Goal: Information Seeking & Learning: Learn about a topic

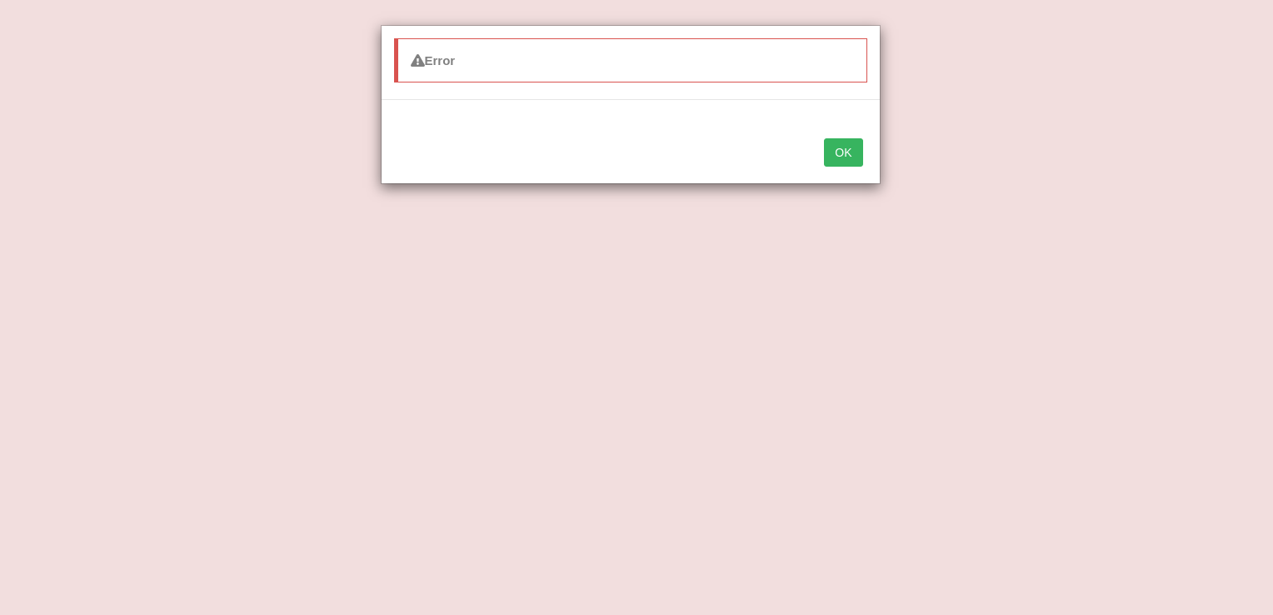
click at [843, 147] on button "OK" at bounding box center [843, 152] width 38 height 28
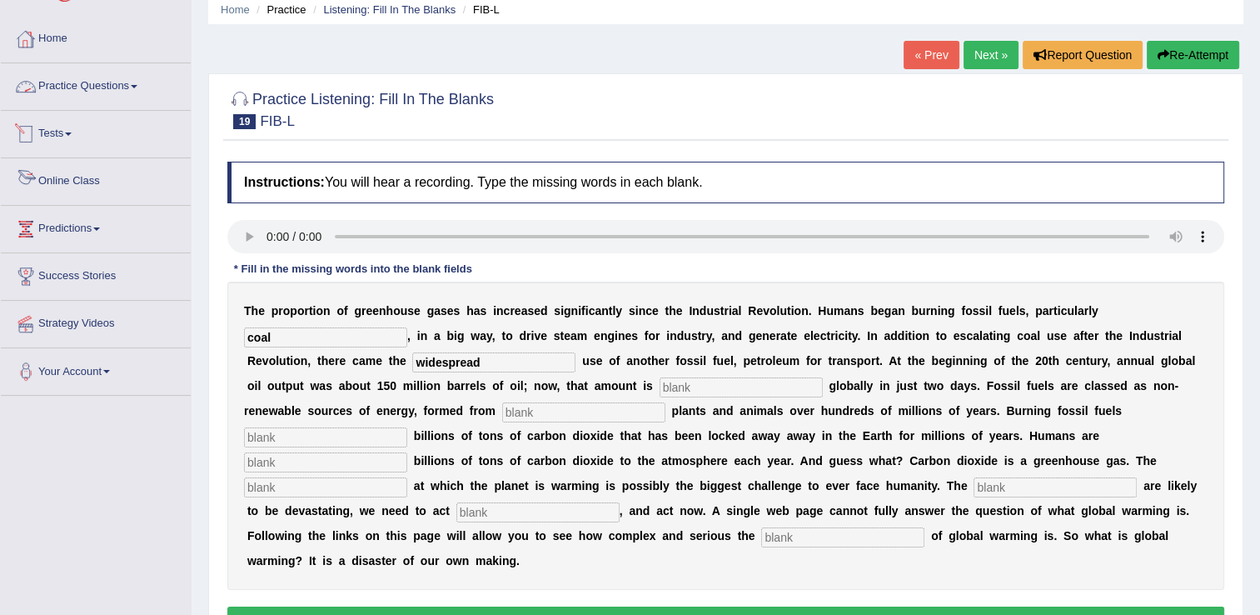
click at [60, 181] on link "Online Class" at bounding box center [96, 179] width 190 height 42
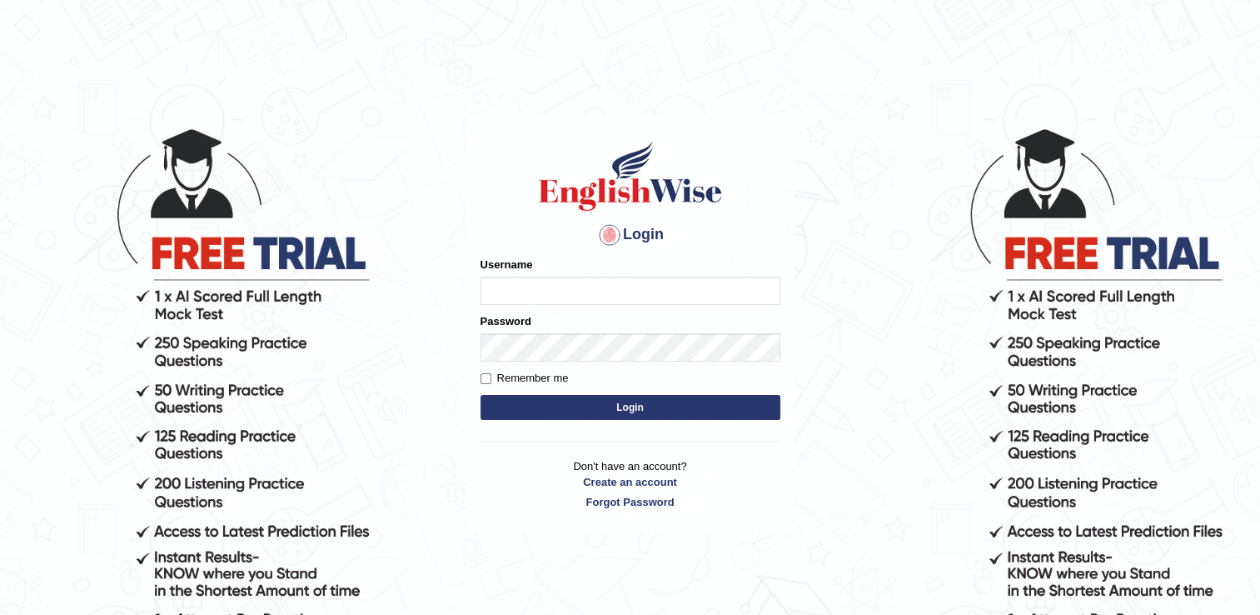
type input "Rajiphone1611"
click at [531, 410] on button "Login" at bounding box center [631, 407] width 300 height 25
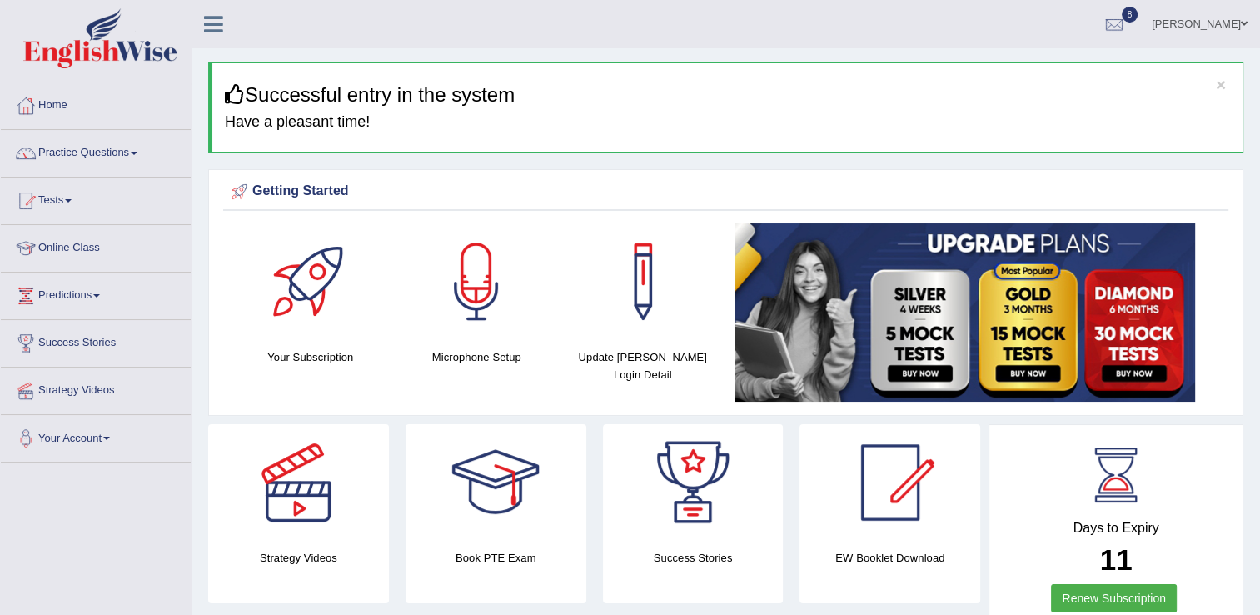
click at [72, 248] on link "Online Class" at bounding box center [96, 246] width 190 height 42
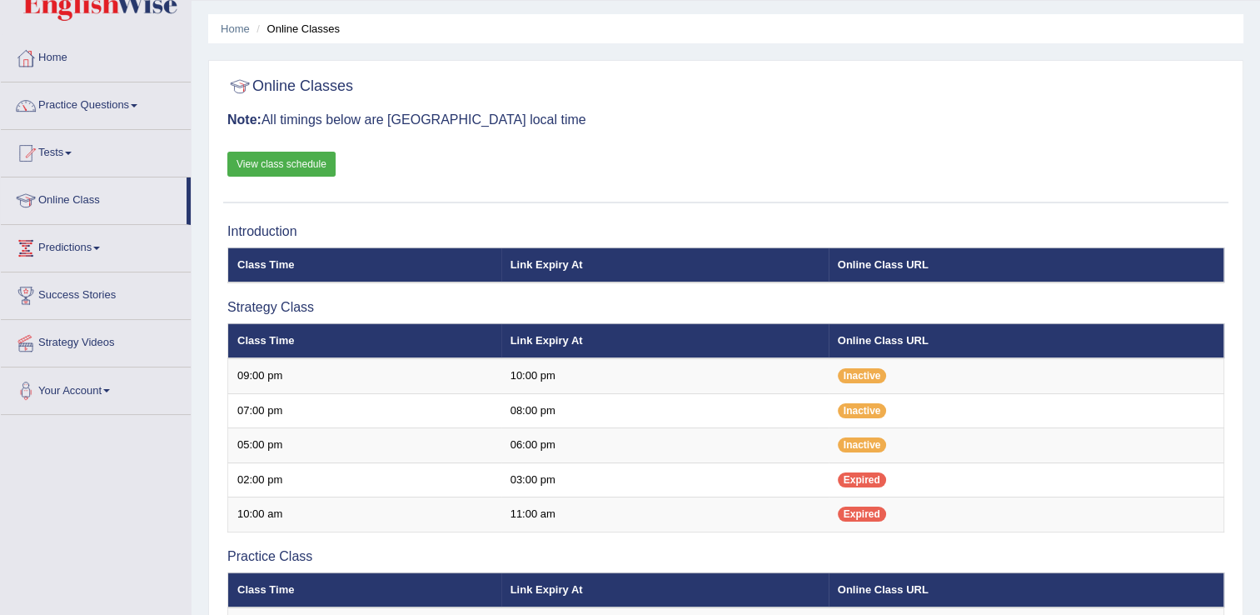
scroll to position [33, 0]
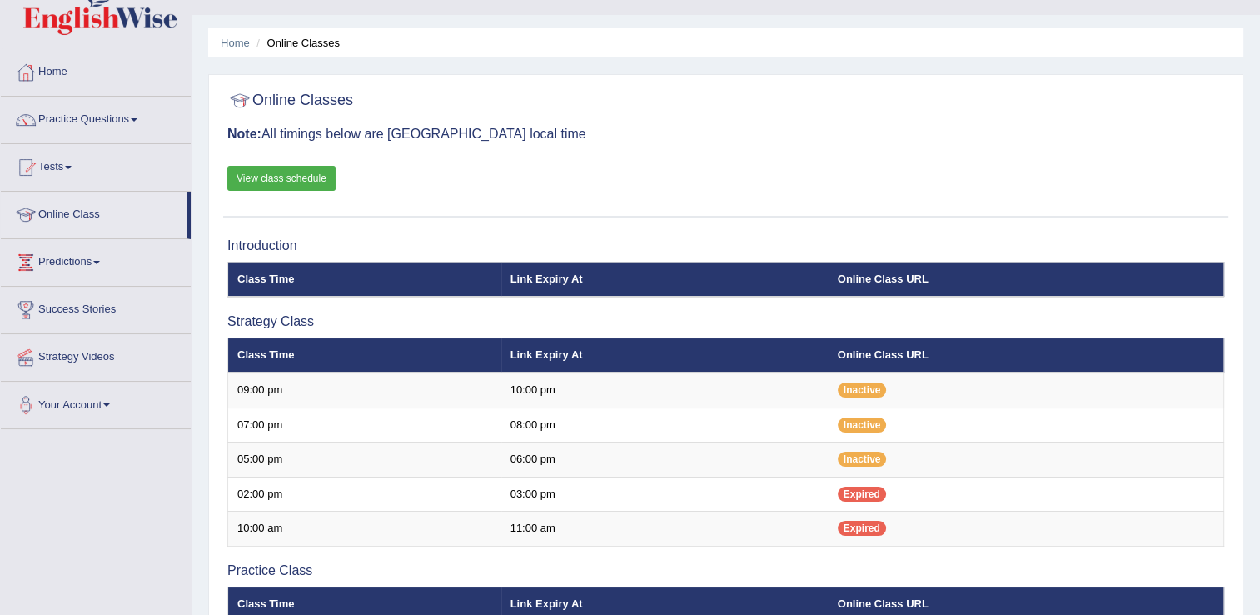
click at [267, 173] on link "View class schedule" at bounding box center [281, 178] width 108 height 25
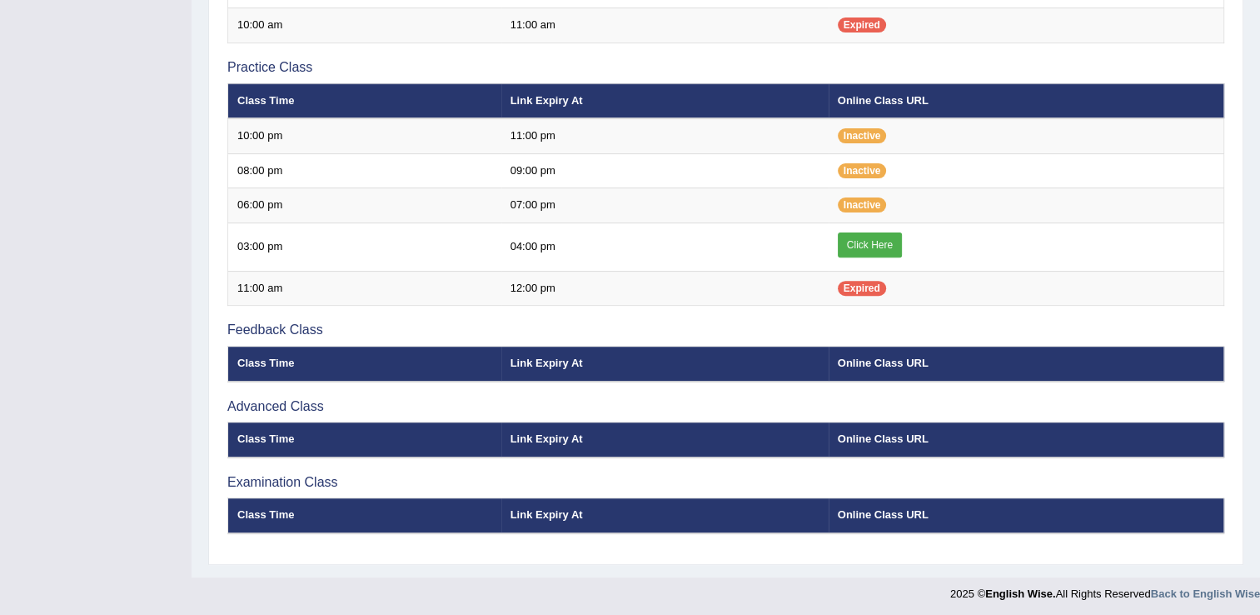
scroll to position [537, 0]
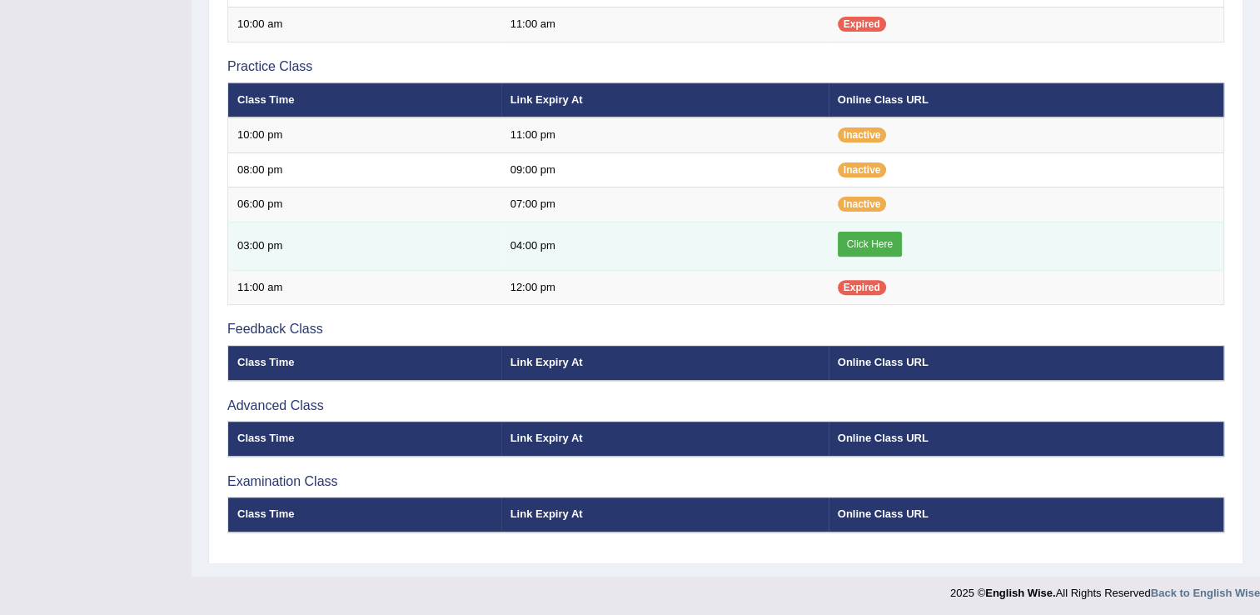
click at [870, 243] on link "Click Here" at bounding box center [870, 244] width 64 height 25
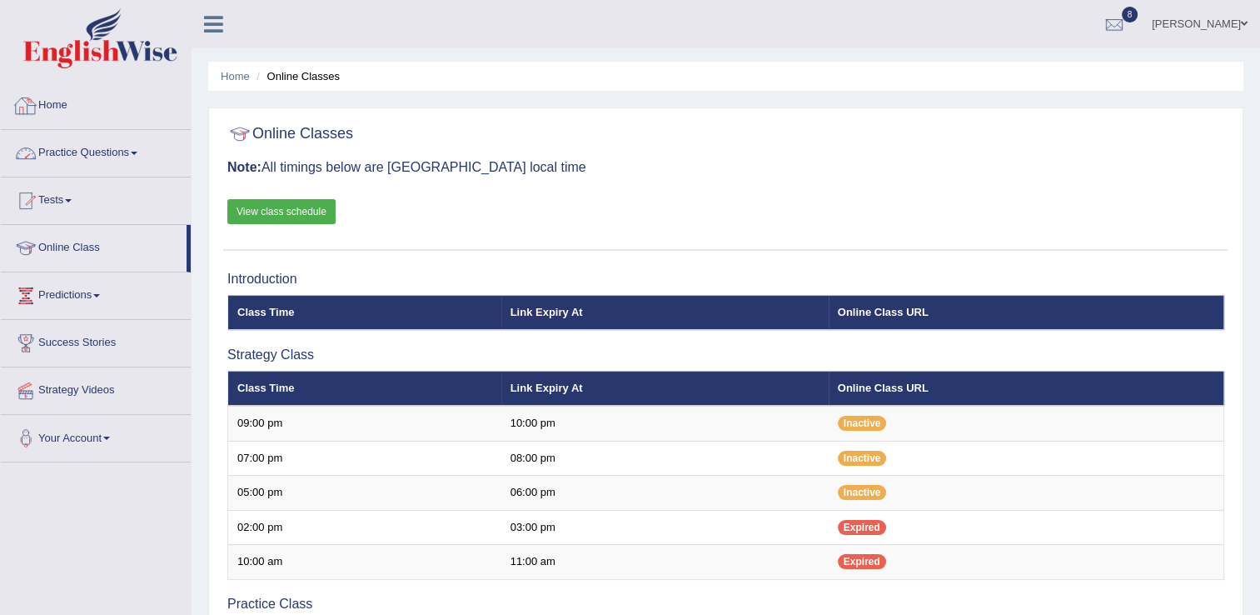
click at [133, 150] on link "Practice Questions" at bounding box center [96, 151] width 190 height 42
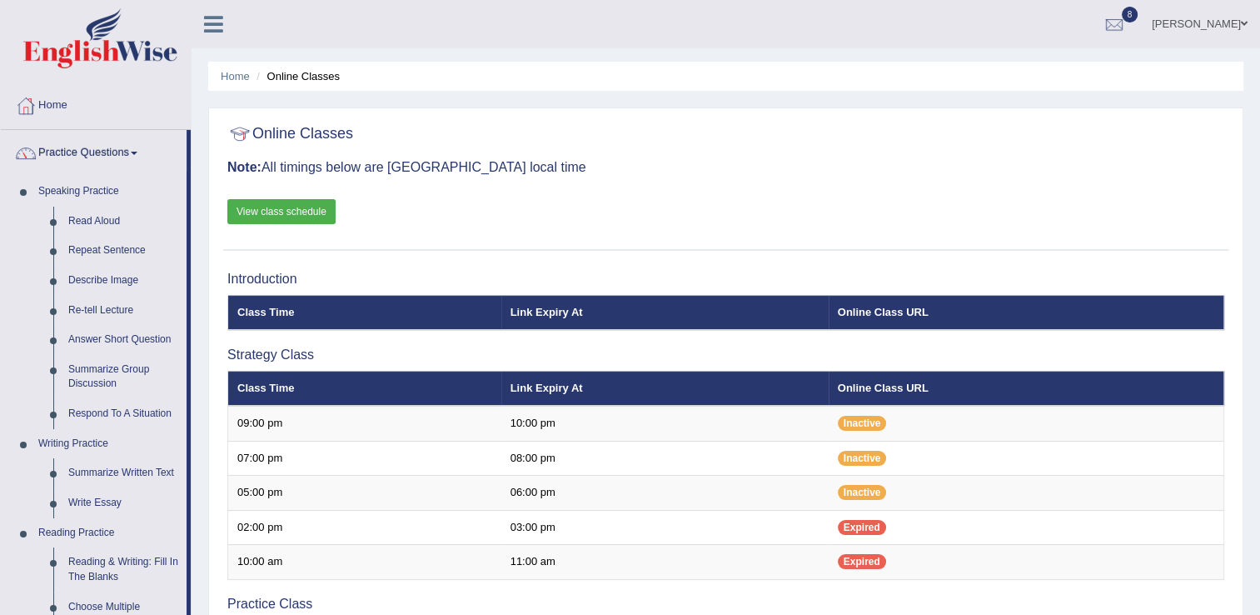
click at [187, 185] on div "Toggle navigation Home Practice Questions Speaking Practice Read Aloud Repeat S…" at bounding box center [630, 573] width 1260 height 1147
click at [114, 248] on link "Repeat Sentence" at bounding box center [124, 251] width 126 height 30
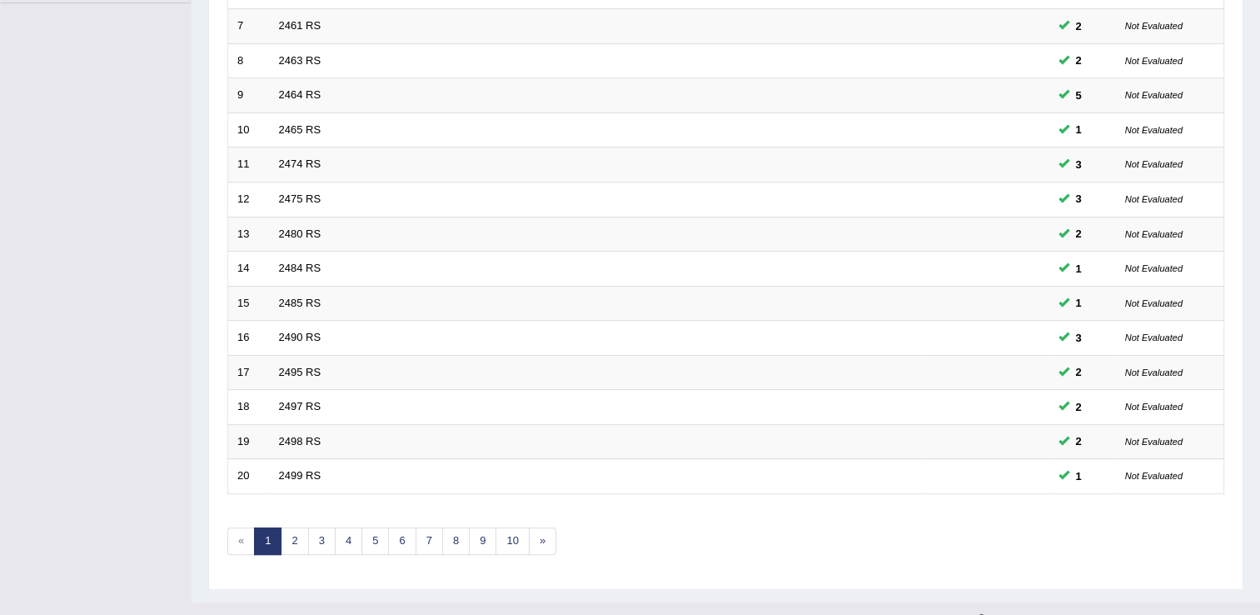
scroll to position [483, 0]
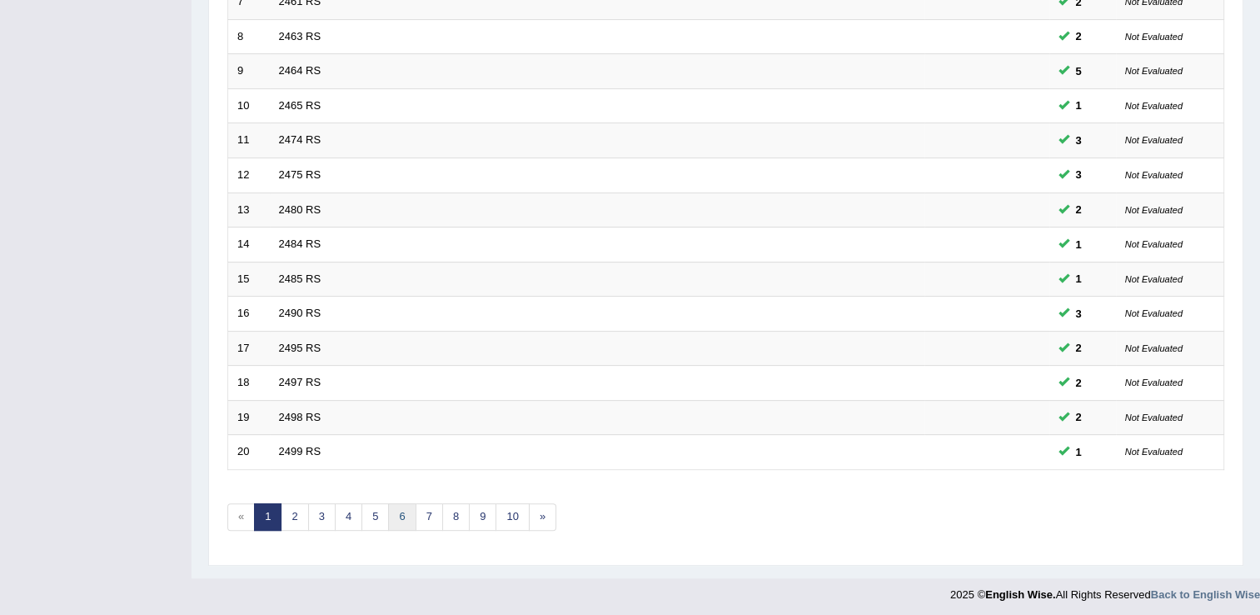
click at [396, 511] on link "6" at bounding box center [401, 516] width 27 height 27
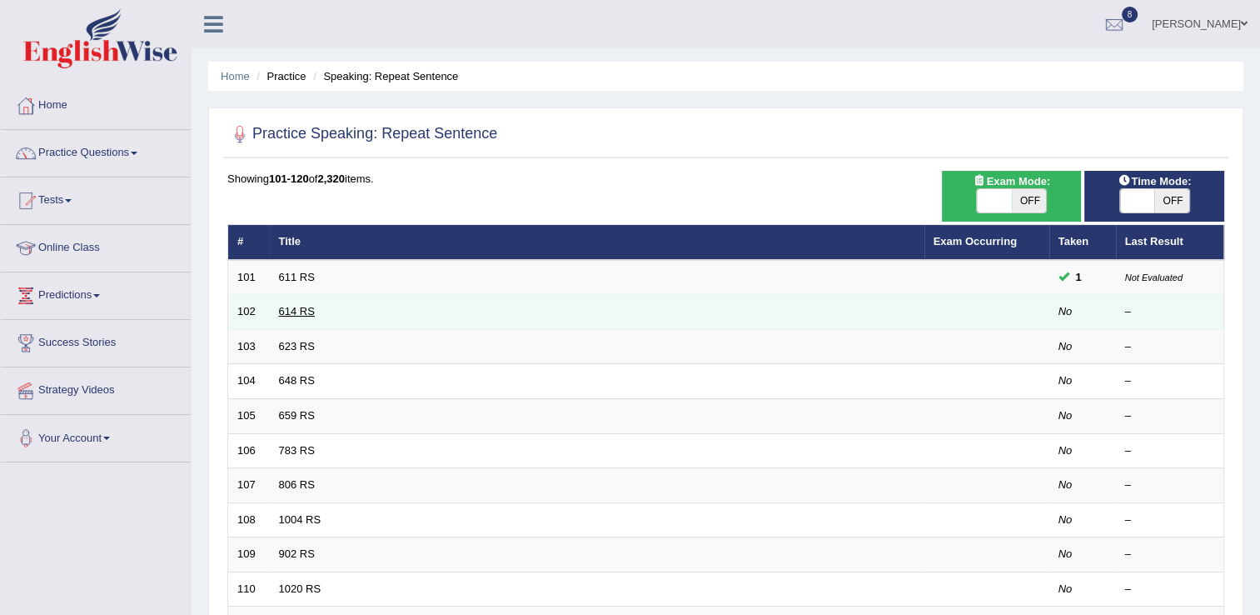
click at [300, 314] on link "614 RS" at bounding box center [297, 311] width 36 height 12
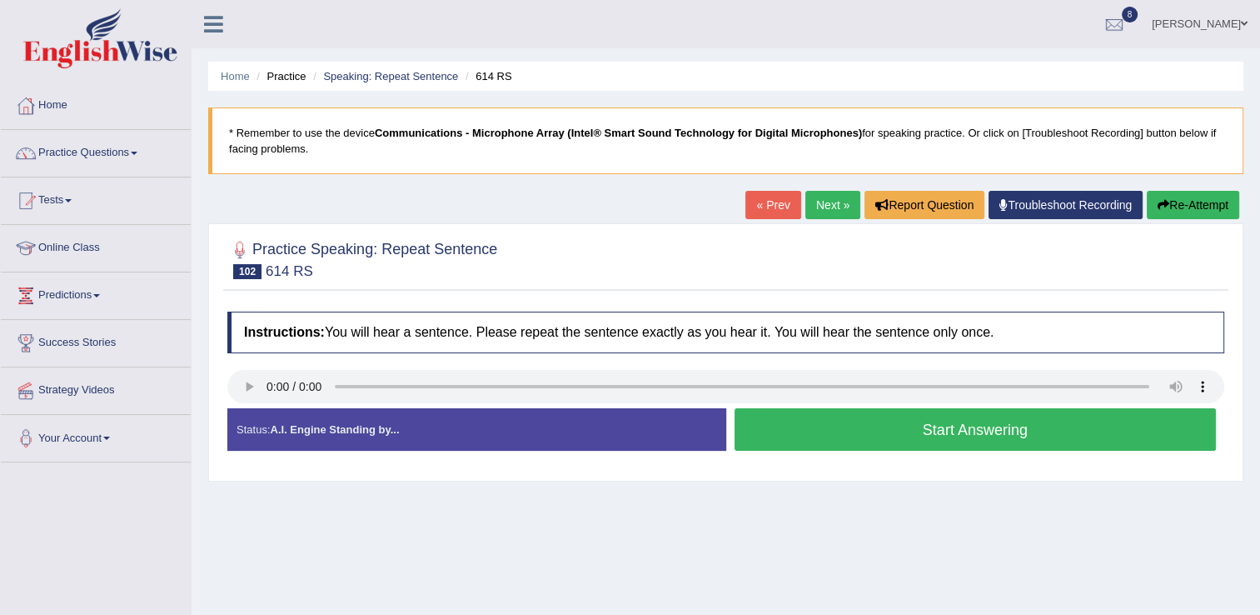
click at [869, 427] on button "Start Answering" at bounding box center [976, 429] width 482 height 42
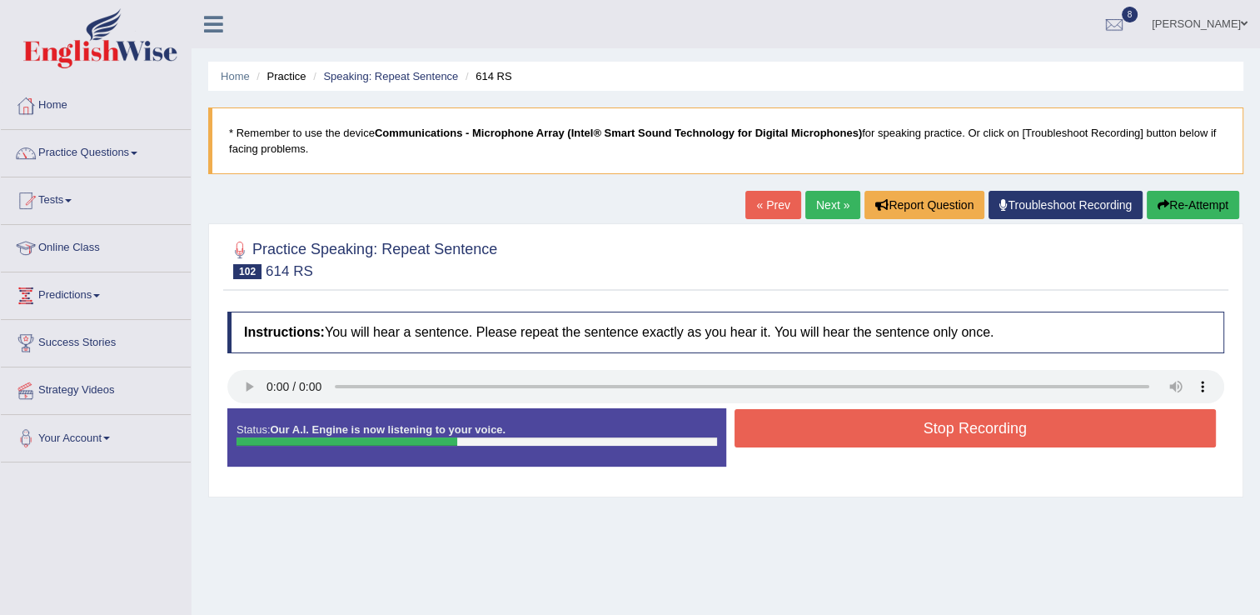
click at [869, 427] on button "Stop Recording" at bounding box center [976, 428] width 482 height 38
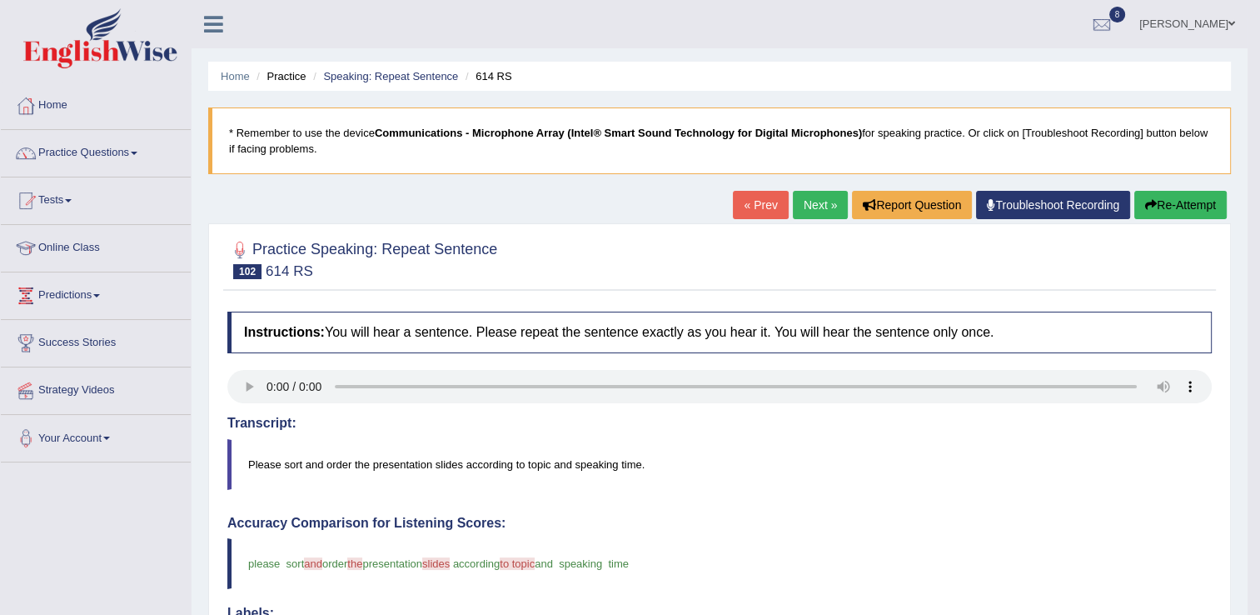
click at [813, 206] on link "Next »" at bounding box center [820, 205] width 55 height 28
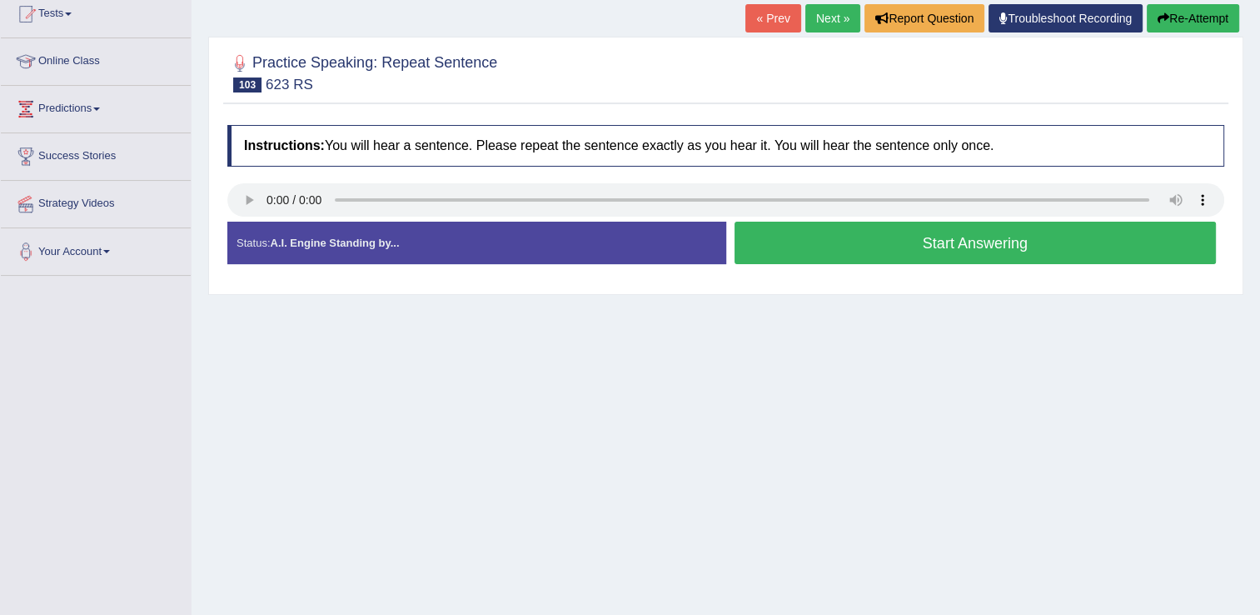
scroll to position [200, 0]
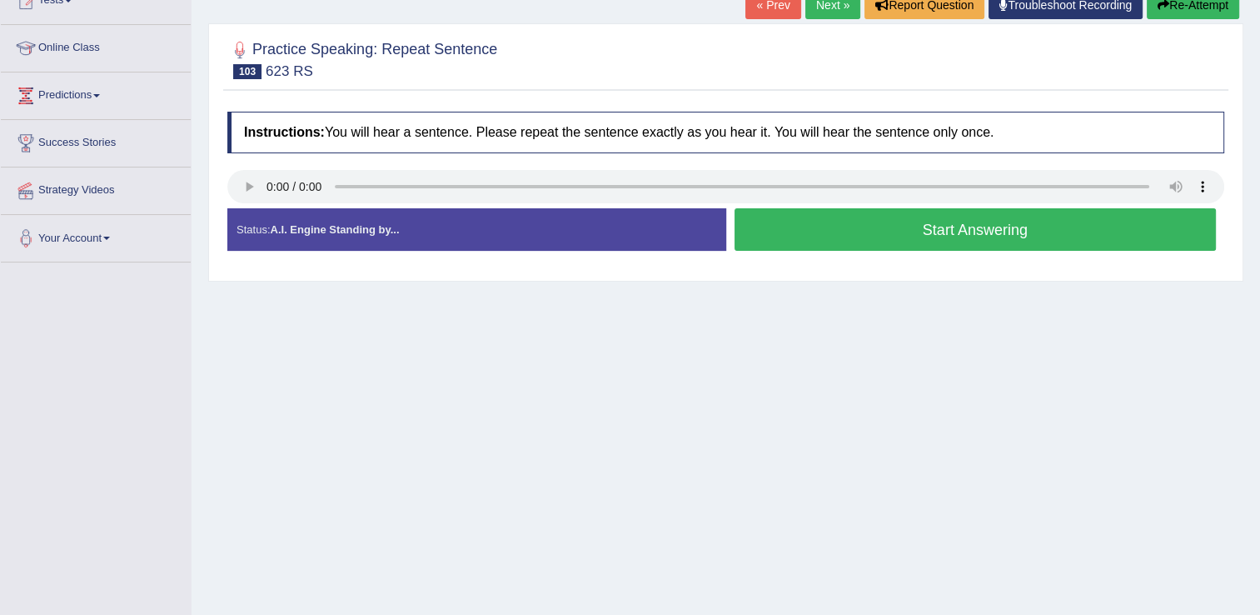
click at [869, 237] on button "Start Answering" at bounding box center [976, 229] width 482 height 42
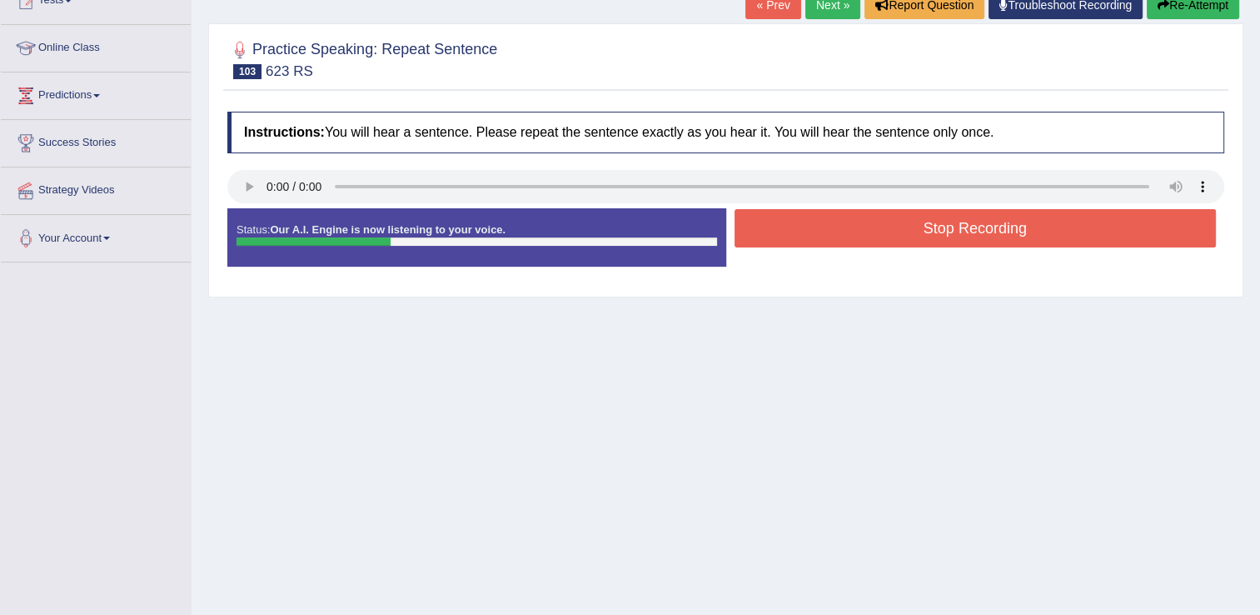
click at [869, 237] on button "Stop Recording" at bounding box center [976, 228] width 482 height 38
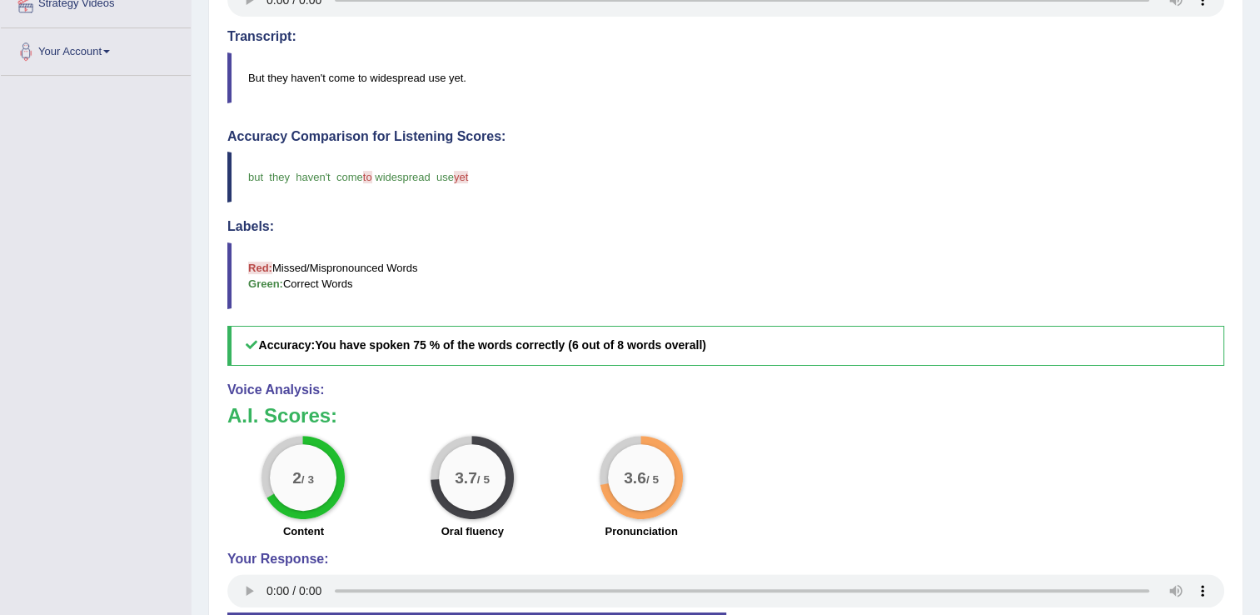
scroll to position [400, 0]
